Goal: Information Seeking & Learning: Learn about a topic

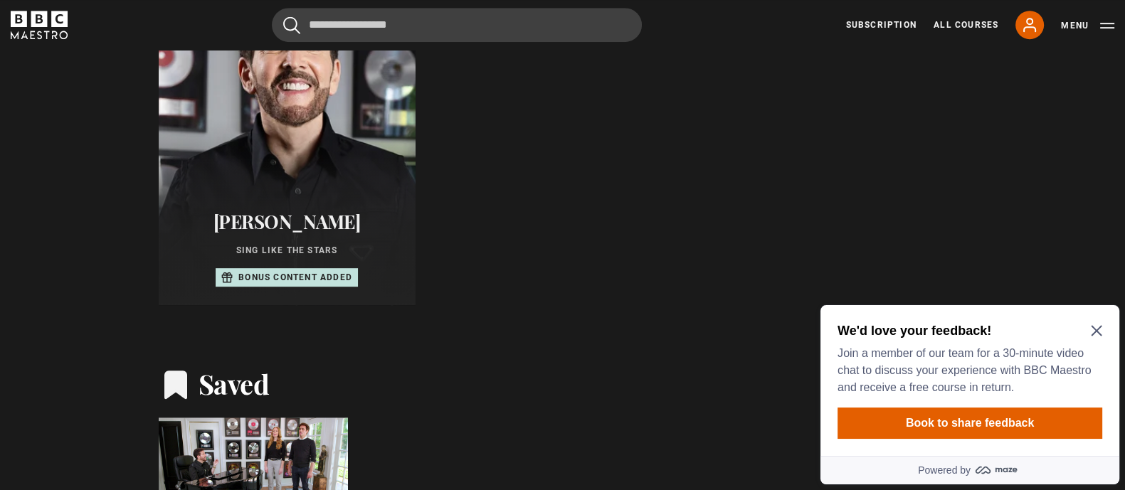
scroll to position [889, 0]
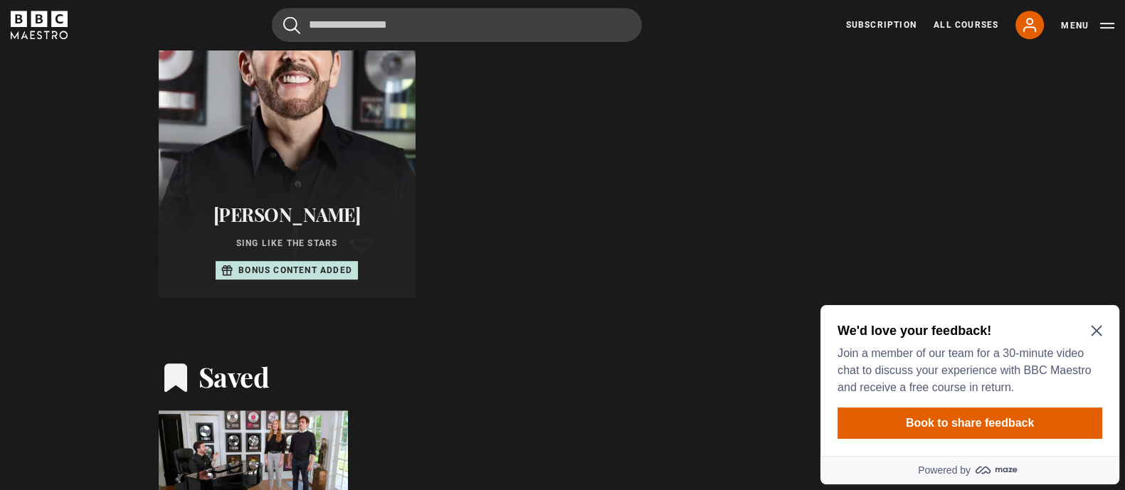
click at [348, 267] on p "Bonus content added" at bounding box center [295, 270] width 114 height 13
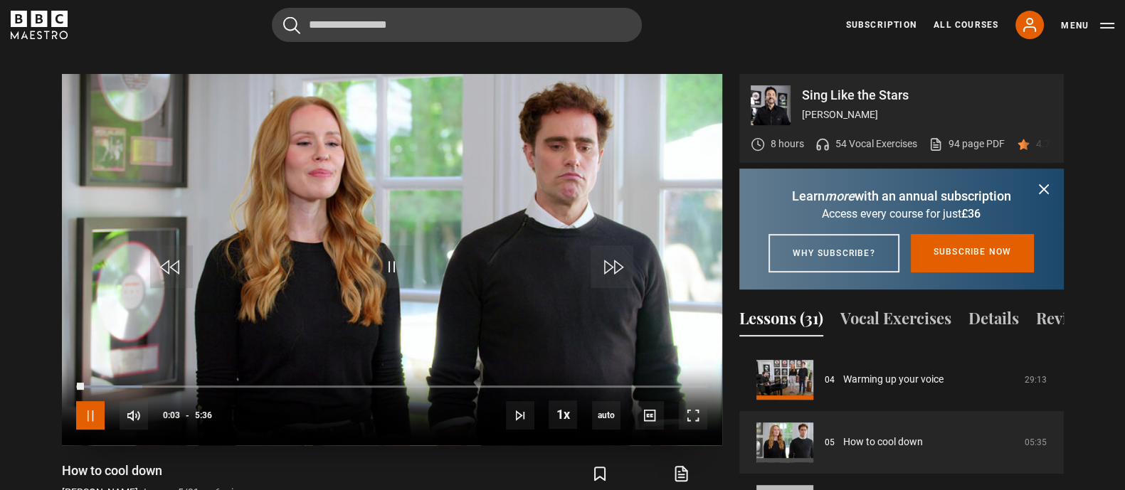
click at [87, 401] on span "Video Player" at bounding box center [90, 415] width 28 height 28
click at [1039, 181] on icon "submit" at bounding box center [1043, 189] width 17 height 17
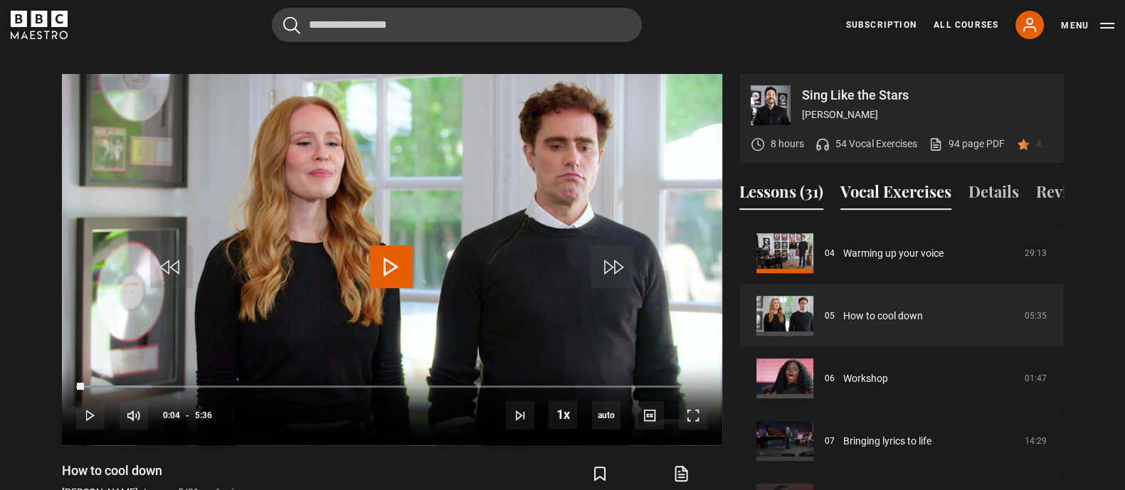
click at [922, 191] on button "Vocal Exercises" at bounding box center [895, 195] width 111 height 30
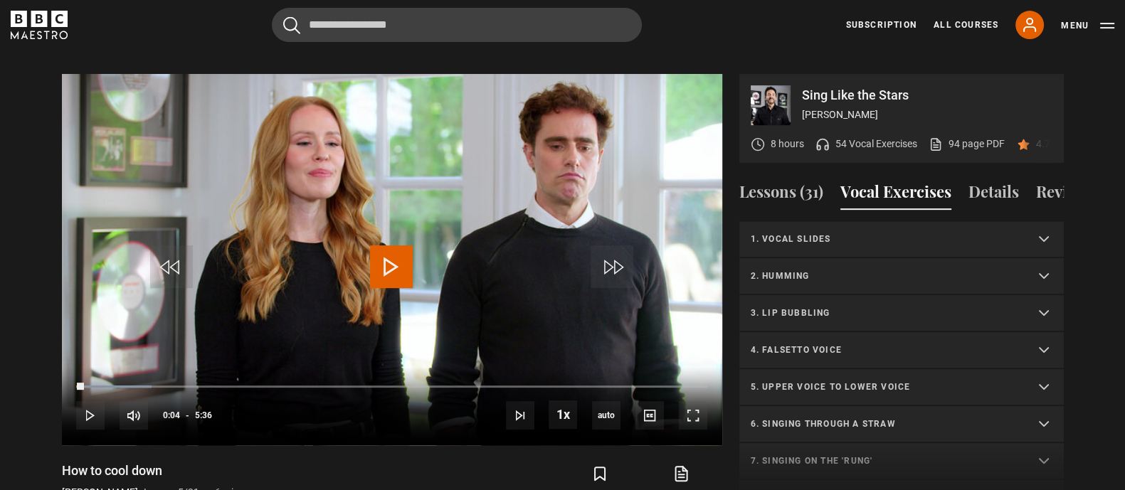
click at [818, 245] on p "1. Vocal slides" at bounding box center [885, 239] width 268 height 13
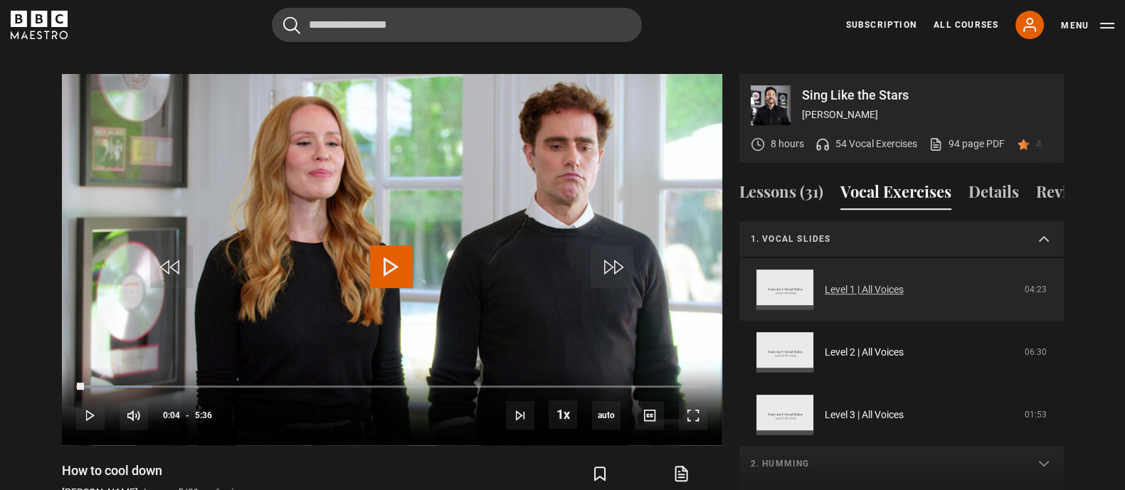
click at [825, 297] on link "Level 1 | All Voices" at bounding box center [864, 290] width 79 height 15
click at [846, 297] on link "Level 1 | All Voices" at bounding box center [864, 290] width 79 height 15
